Goal: Task Accomplishment & Management: Manage account settings

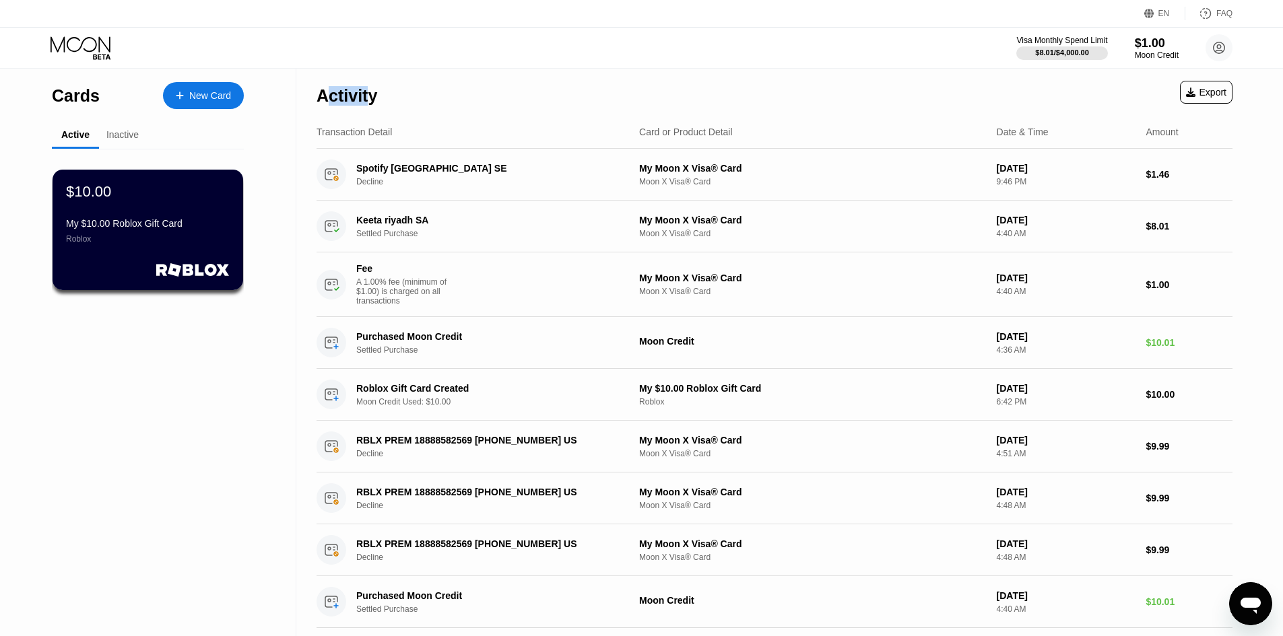
drag, startPoint x: 325, startPoint y: 96, endPoint x: 372, endPoint y: 93, distance: 47.2
click at [372, 93] on div "Activity" at bounding box center [346, 96] width 61 height 20
click at [367, 94] on div "Activity" at bounding box center [346, 96] width 61 height 20
drag, startPoint x: 367, startPoint y: 94, endPoint x: 351, endPoint y: 92, distance: 15.7
click at [351, 92] on div "Activity" at bounding box center [346, 96] width 61 height 20
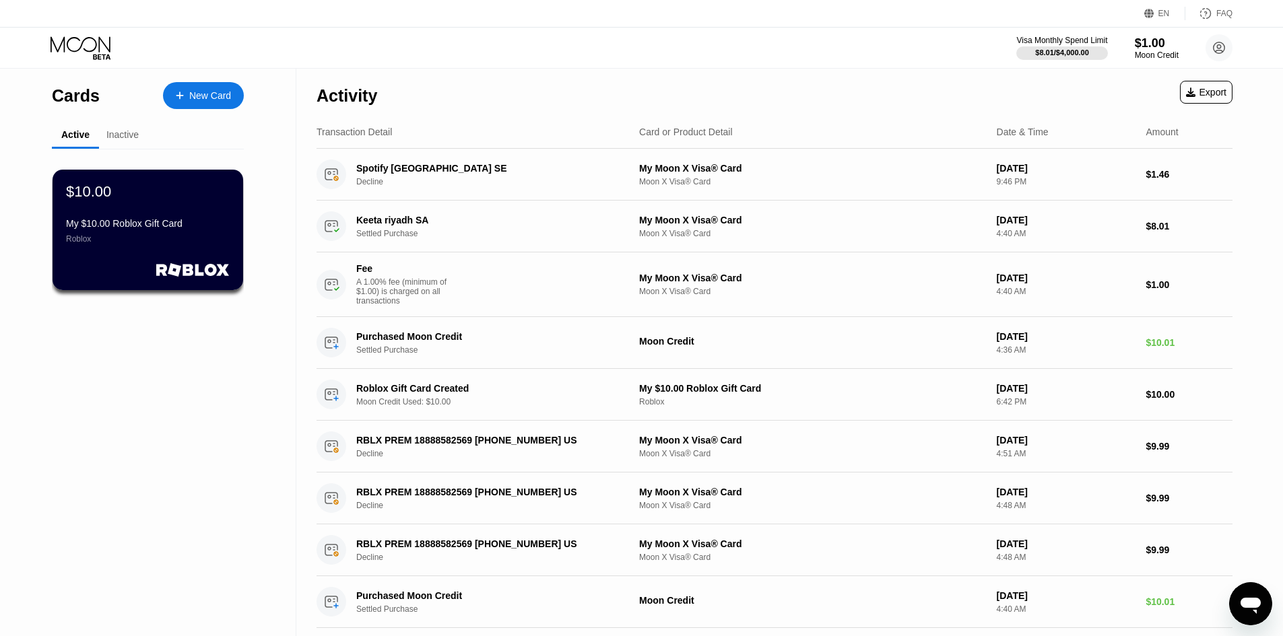
click at [366, 92] on div "Activity" at bounding box center [346, 96] width 61 height 20
drag, startPoint x: 366, startPoint y: 92, endPoint x: 353, endPoint y: 92, distance: 12.8
click at [353, 92] on div "Activity" at bounding box center [346, 96] width 61 height 20
click at [353, 93] on div "Activity" at bounding box center [346, 96] width 61 height 20
drag, startPoint x: 353, startPoint y: 93, endPoint x: 337, endPoint y: 93, distance: 16.8
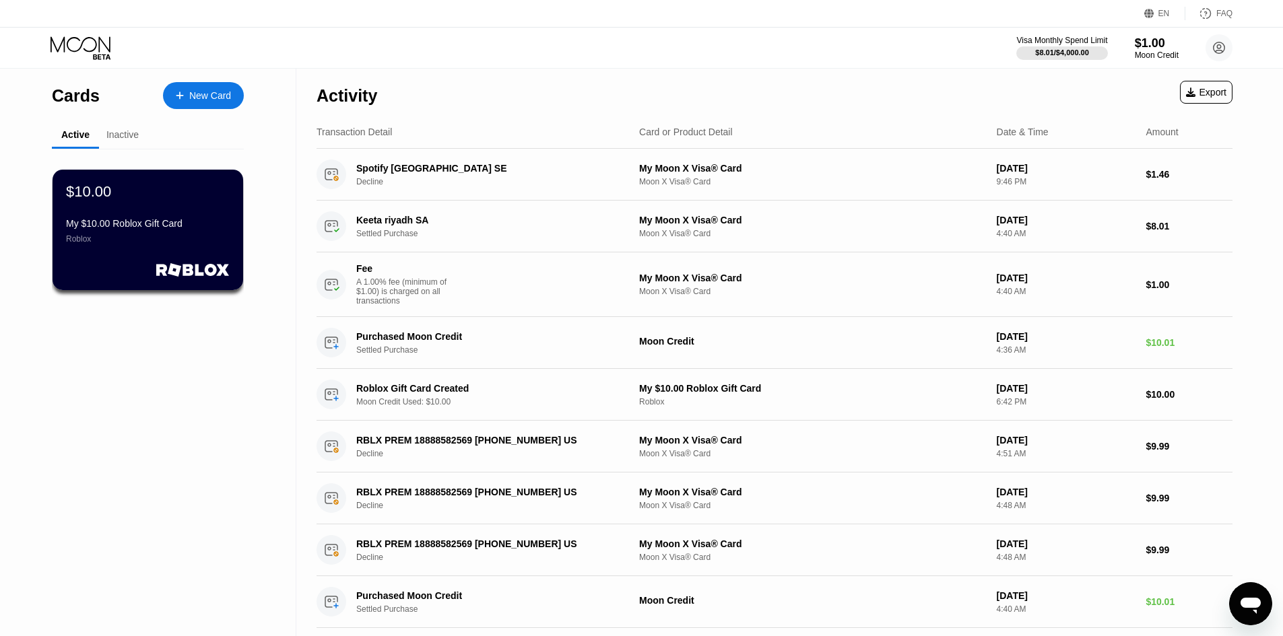
click at [337, 93] on div "Activity" at bounding box center [346, 96] width 61 height 20
drag, startPoint x: 349, startPoint y: 92, endPoint x: 335, endPoint y: 92, distance: 14.8
click at [335, 92] on div "Activity" at bounding box center [346, 96] width 61 height 20
click at [119, 137] on div "Inactive" at bounding box center [122, 134] width 32 height 11
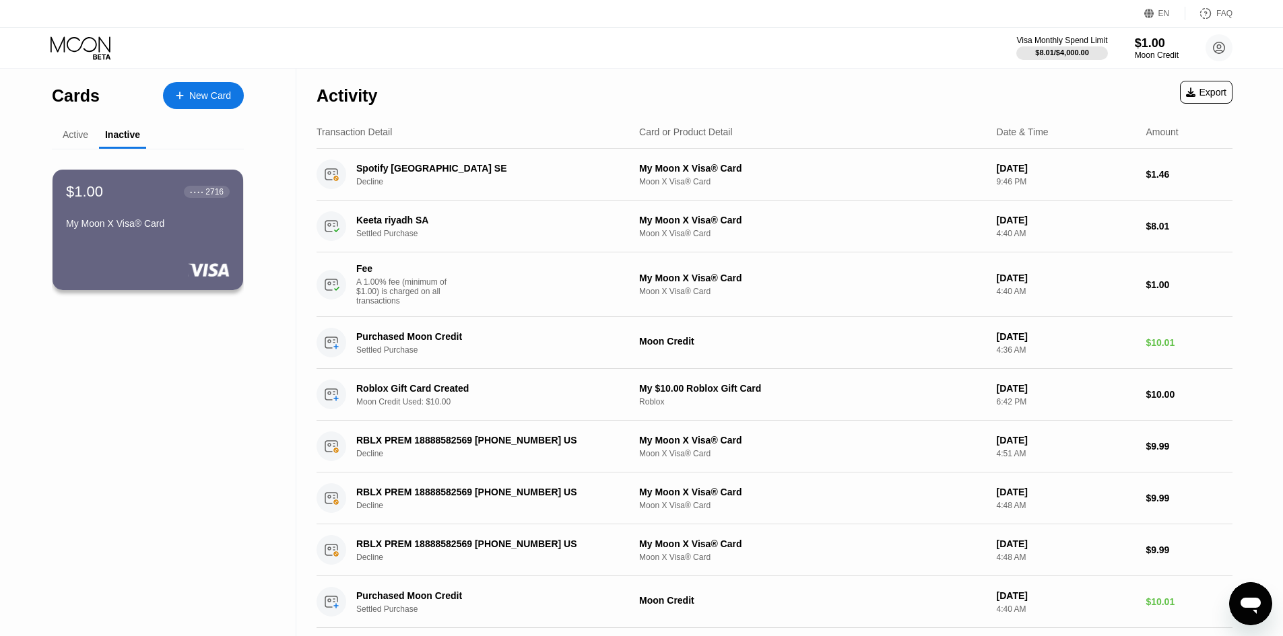
drag, startPoint x: 119, startPoint y: 137, endPoint x: 111, endPoint y: 137, distance: 8.1
click at [111, 137] on div "Inactive" at bounding box center [122, 134] width 35 height 11
drag, startPoint x: 89, startPoint y: 39, endPoint x: 92, endPoint y: 79, distance: 40.5
click at [92, 79] on div "EN Language Select an item Save FAQ Visa Monthly Spend Limit $8.01 / $4,000.00 …" at bounding box center [641, 318] width 1283 height 636
drag, startPoint x: 89, startPoint y: 94, endPoint x: 61, endPoint y: 94, distance: 28.3
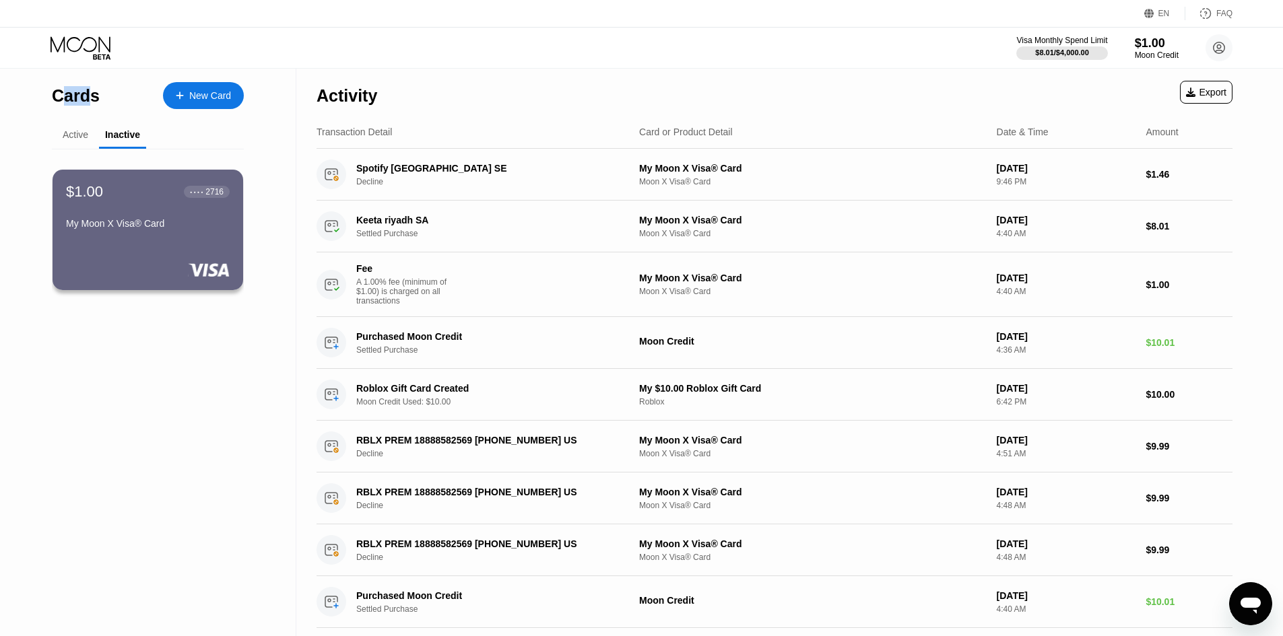
click at [61, 94] on div "Cards" at bounding box center [76, 96] width 48 height 20
drag, startPoint x: 72, startPoint y: 94, endPoint x: 57, endPoint y: 94, distance: 14.8
click at [71, 94] on div "Cards" at bounding box center [76, 96] width 48 height 20
drag, startPoint x: 57, startPoint y: 94, endPoint x: 191, endPoint y: 7, distance: 159.7
click at [59, 93] on div "Cards" at bounding box center [76, 96] width 48 height 20
